Goal: Transaction & Acquisition: Purchase product/service

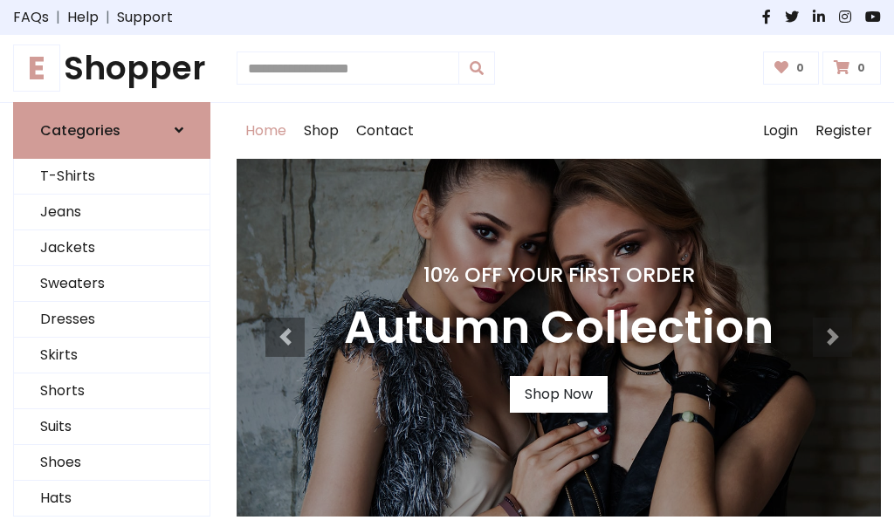
click at [447, 264] on h4 "10% Off Your First Order" at bounding box center [558, 275] width 429 height 24
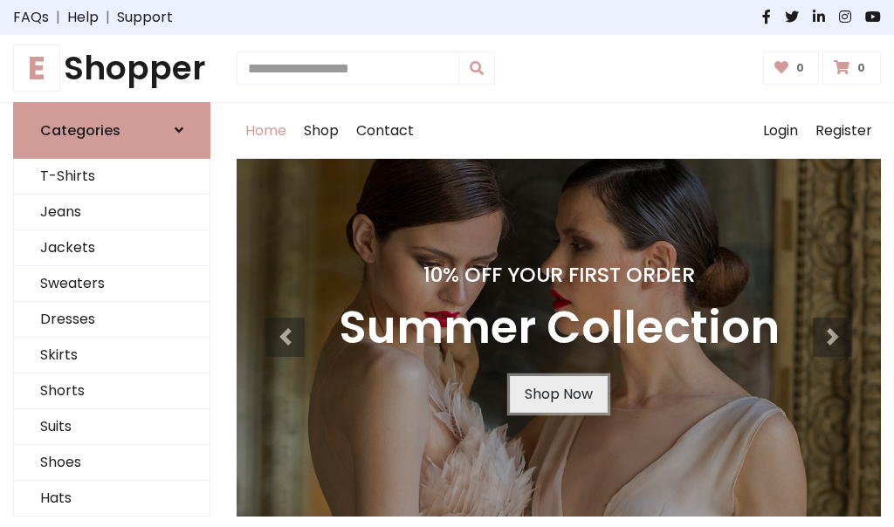
click at [558, 394] on link "Shop Now" at bounding box center [559, 394] width 98 height 37
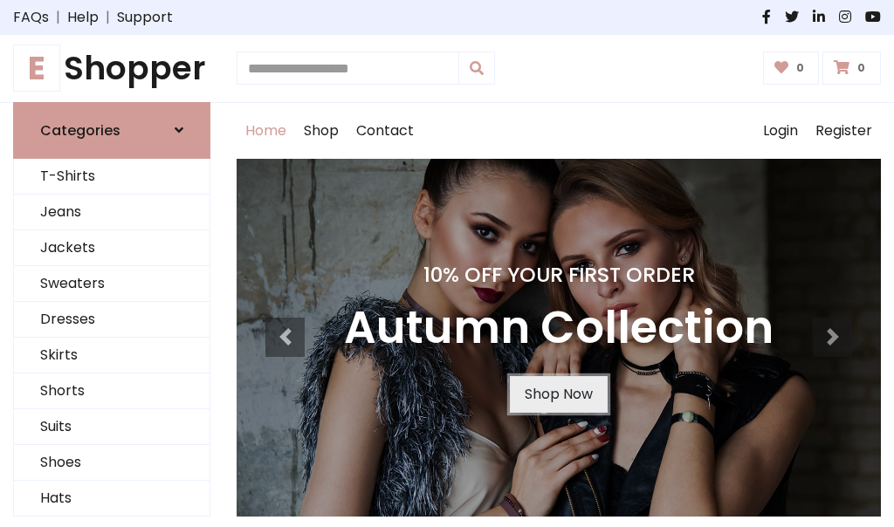
click at [558, 394] on link "Shop Now" at bounding box center [559, 394] width 98 height 37
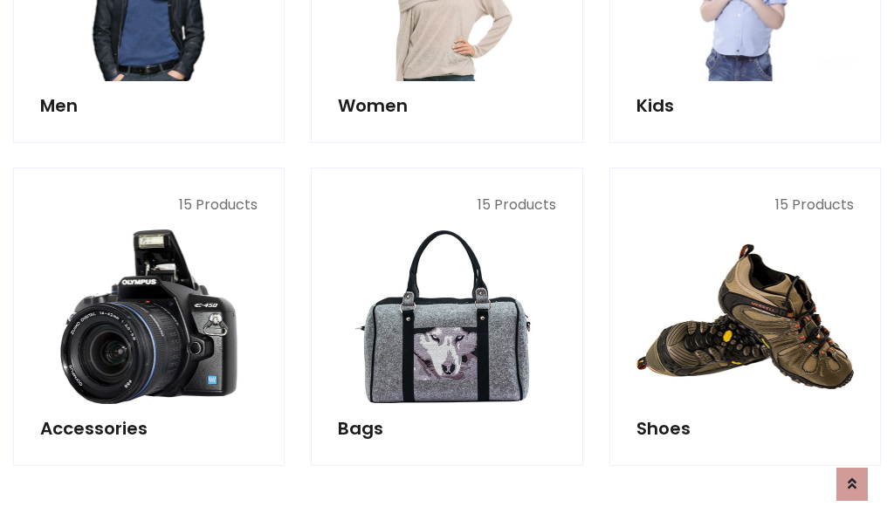
scroll to position [1740, 0]
